Goal: Information Seeking & Learning: Learn about a topic

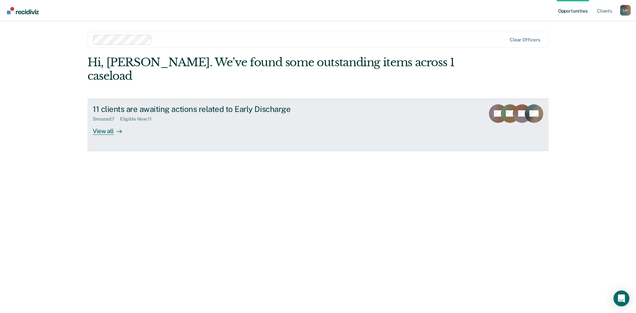
click at [106, 122] on div "View all" at bounding box center [111, 128] width 37 height 13
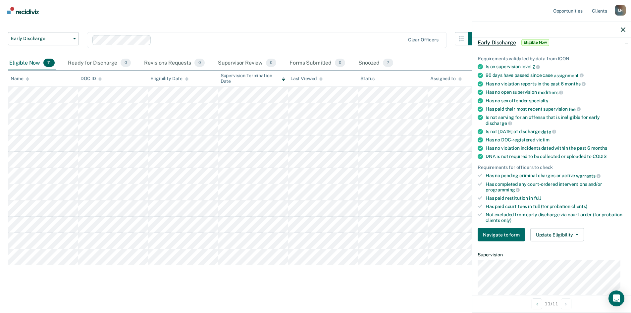
scroll to position [66, 0]
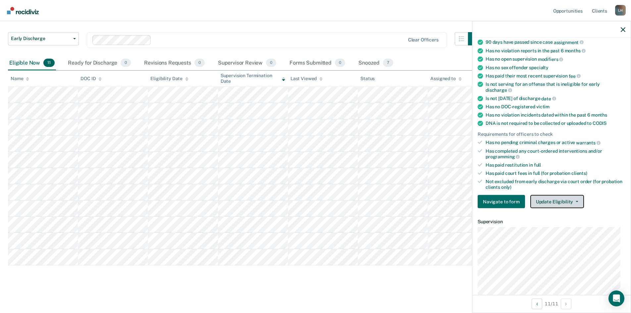
click at [577, 202] on button "Update Eligibility" at bounding box center [558, 201] width 54 height 13
